Goal: Find specific page/section: Find specific page/section

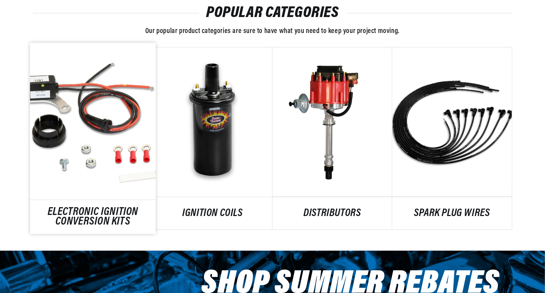
scroll to position [426, 0]
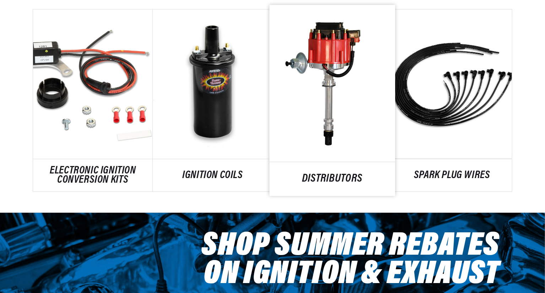
click at [330, 175] on link "DISTRIBUTORS" at bounding box center [333, 180] width 126 height 10
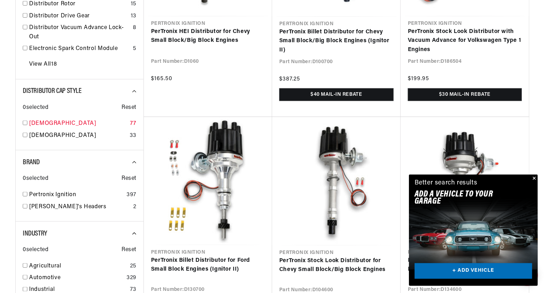
scroll to position [0, 443]
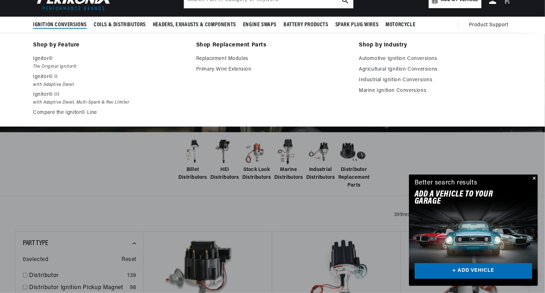
scroll to position [71, 0]
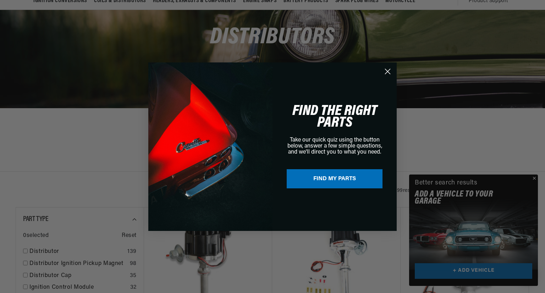
click at [389, 71] on icon "Close dialog" at bounding box center [388, 71] width 12 height 12
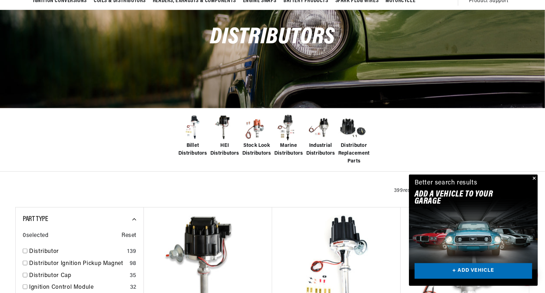
click at [534, 179] on button "Close" at bounding box center [533, 179] width 9 height 9
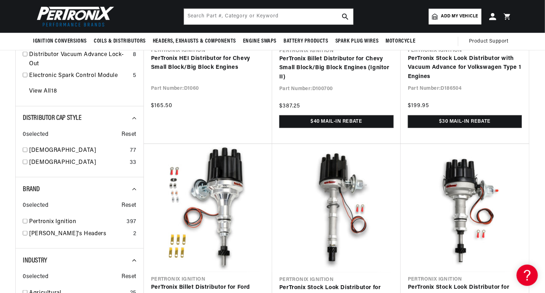
scroll to position [320, 0]
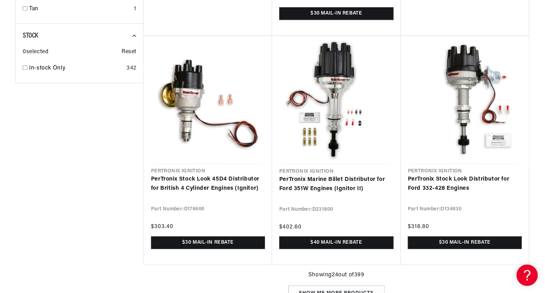
scroll to position [967, 0]
